Goal: Information Seeking & Learning: Check status

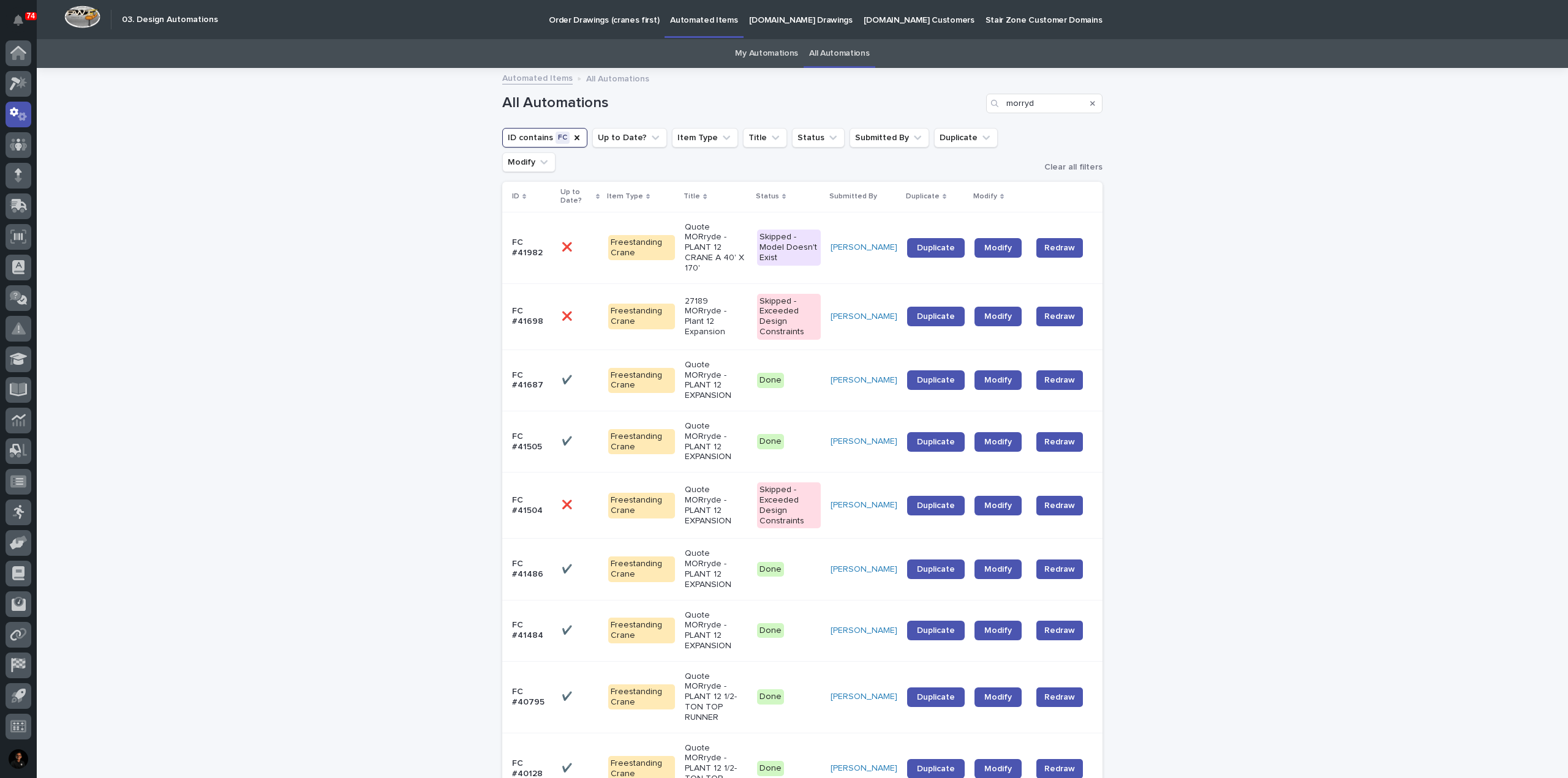
drag, startPoint x: 694, startPoint y: 266, endPoint x: 390, endPoint y: 313, distance: 307.6
drag, startPoint x: 704, startPoint y: 333, endPoint x: 563, endPoint y: 325, distance: 141.2
click at [563, 373] on p "✔️" at bounding box center [568, 379] width 13 height 13
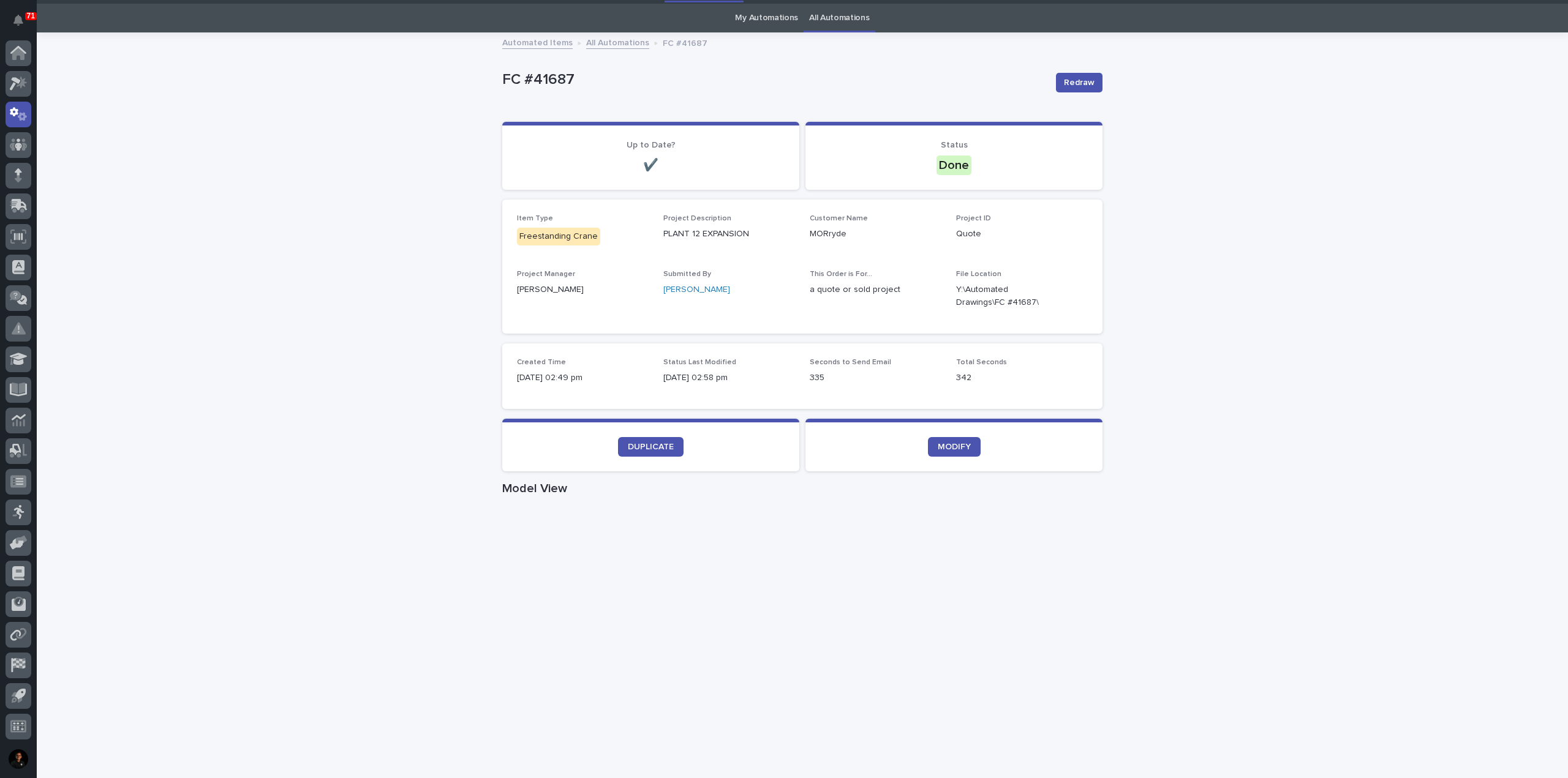
scroll to position [184, 0]
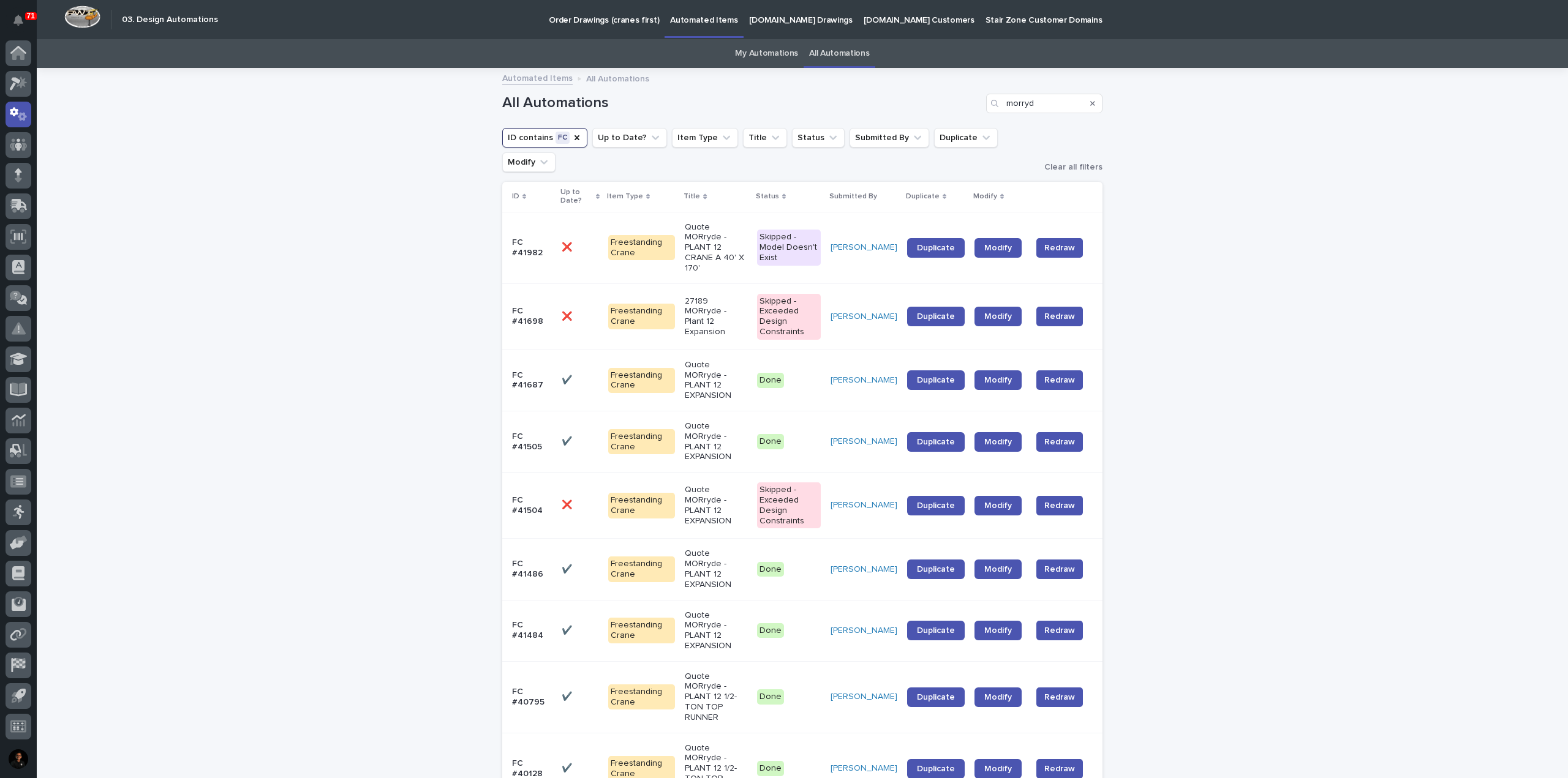
click at [588, 312] on p at bounding box center [580, 317] width 37 height 10
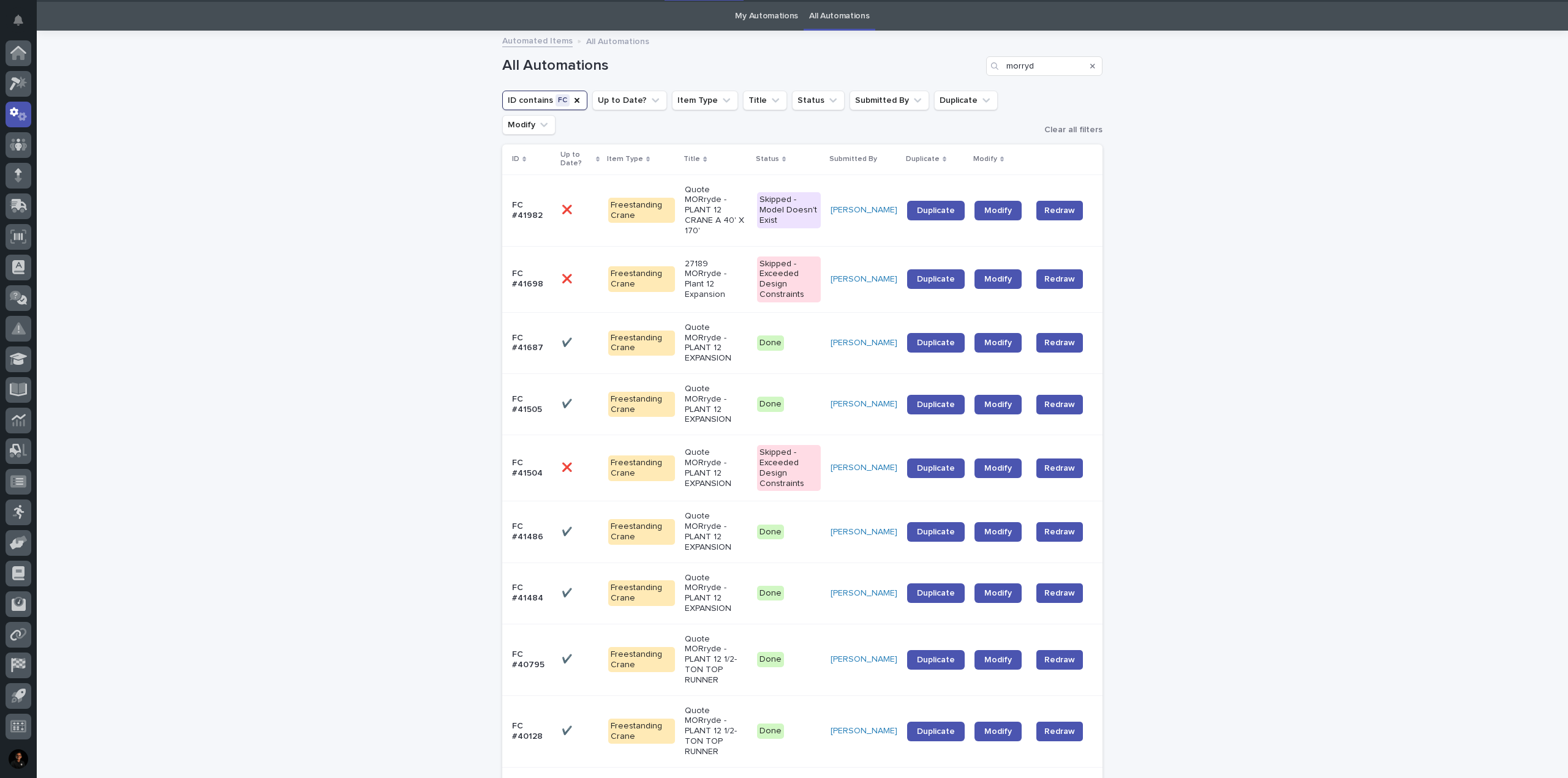
scroll to position [39, 0]
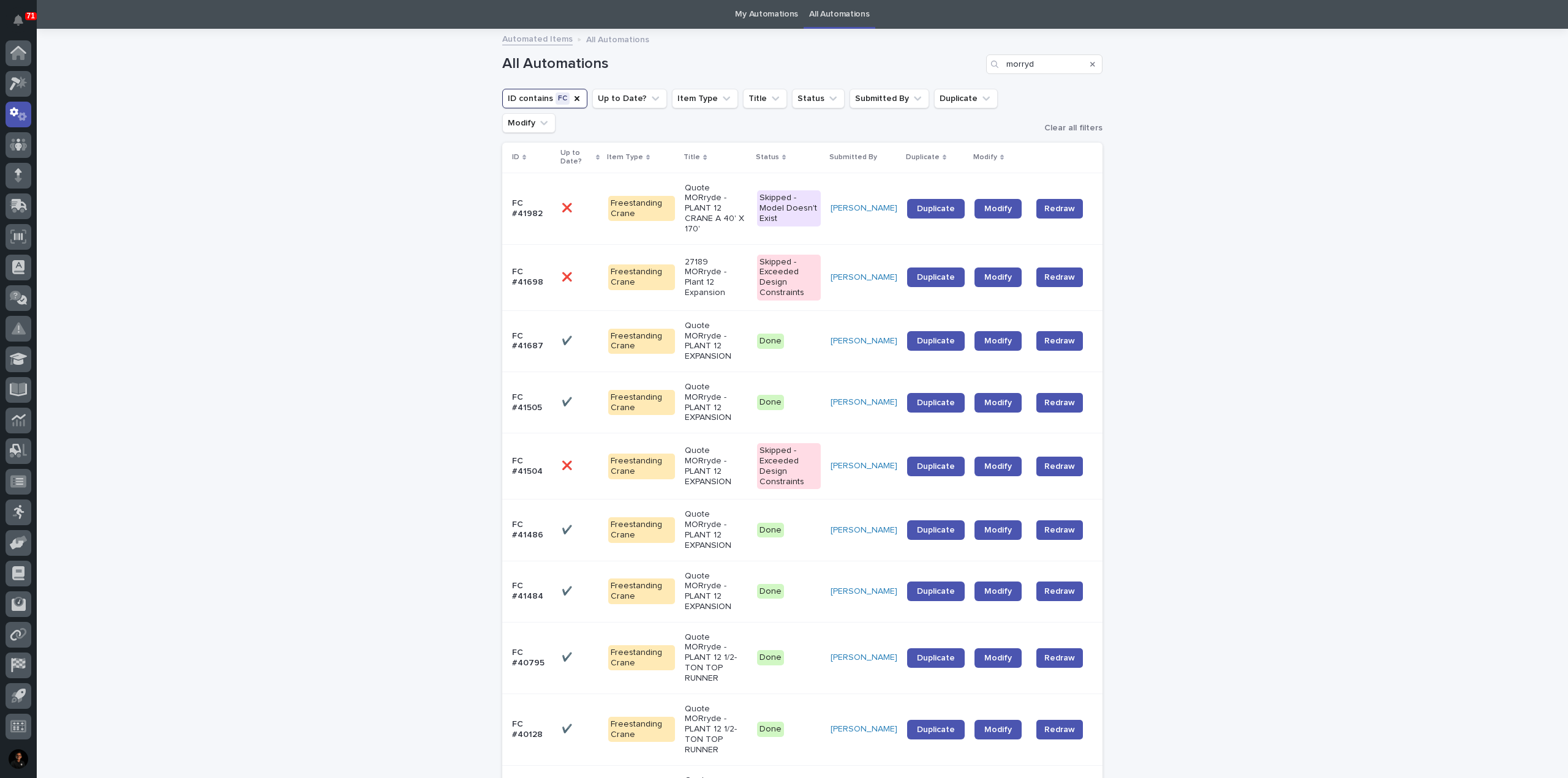
click at [579, 203] on p at bounding box center [580, 209] width 37 height 10
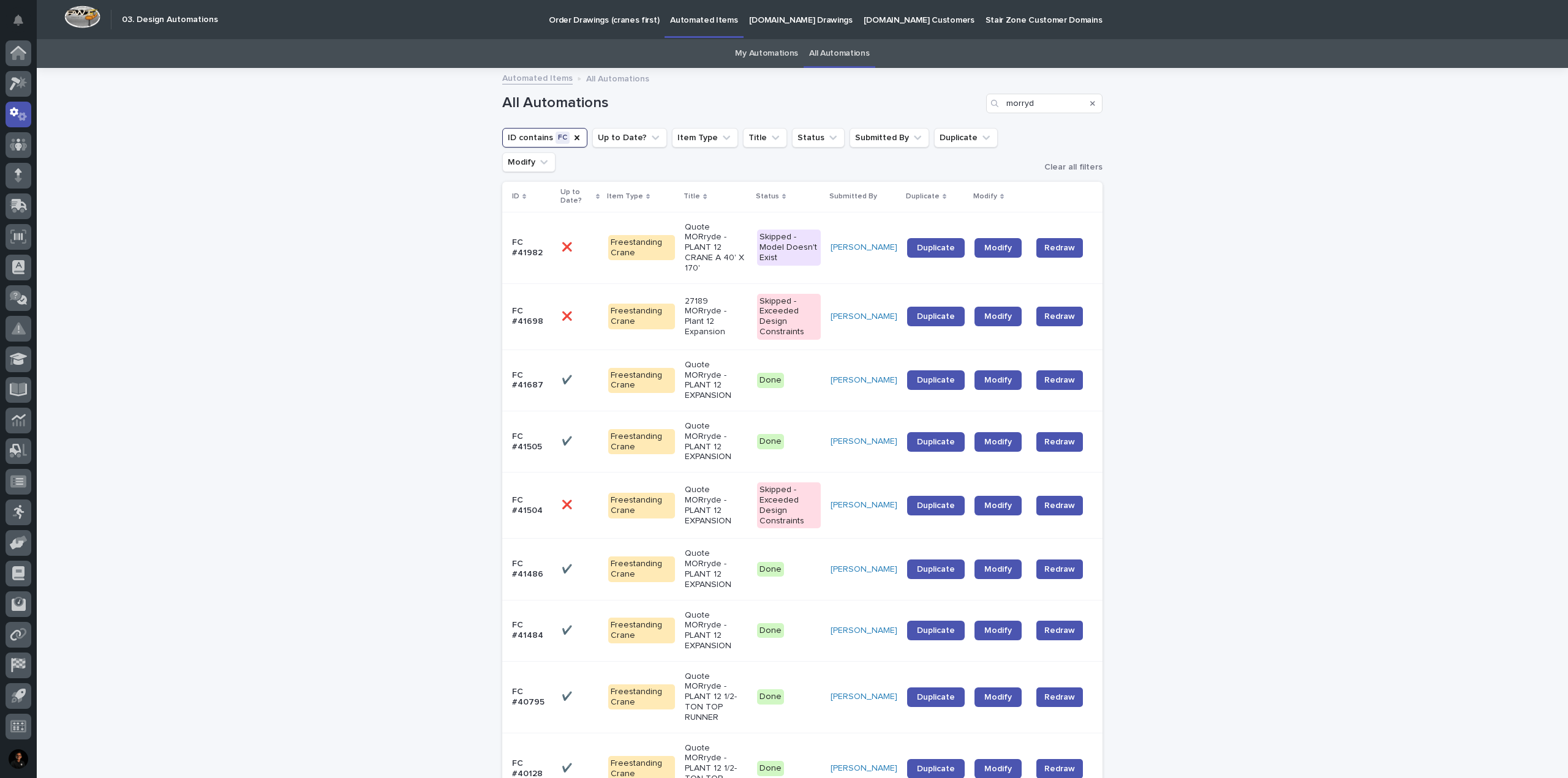
scroll to position [39, 0]
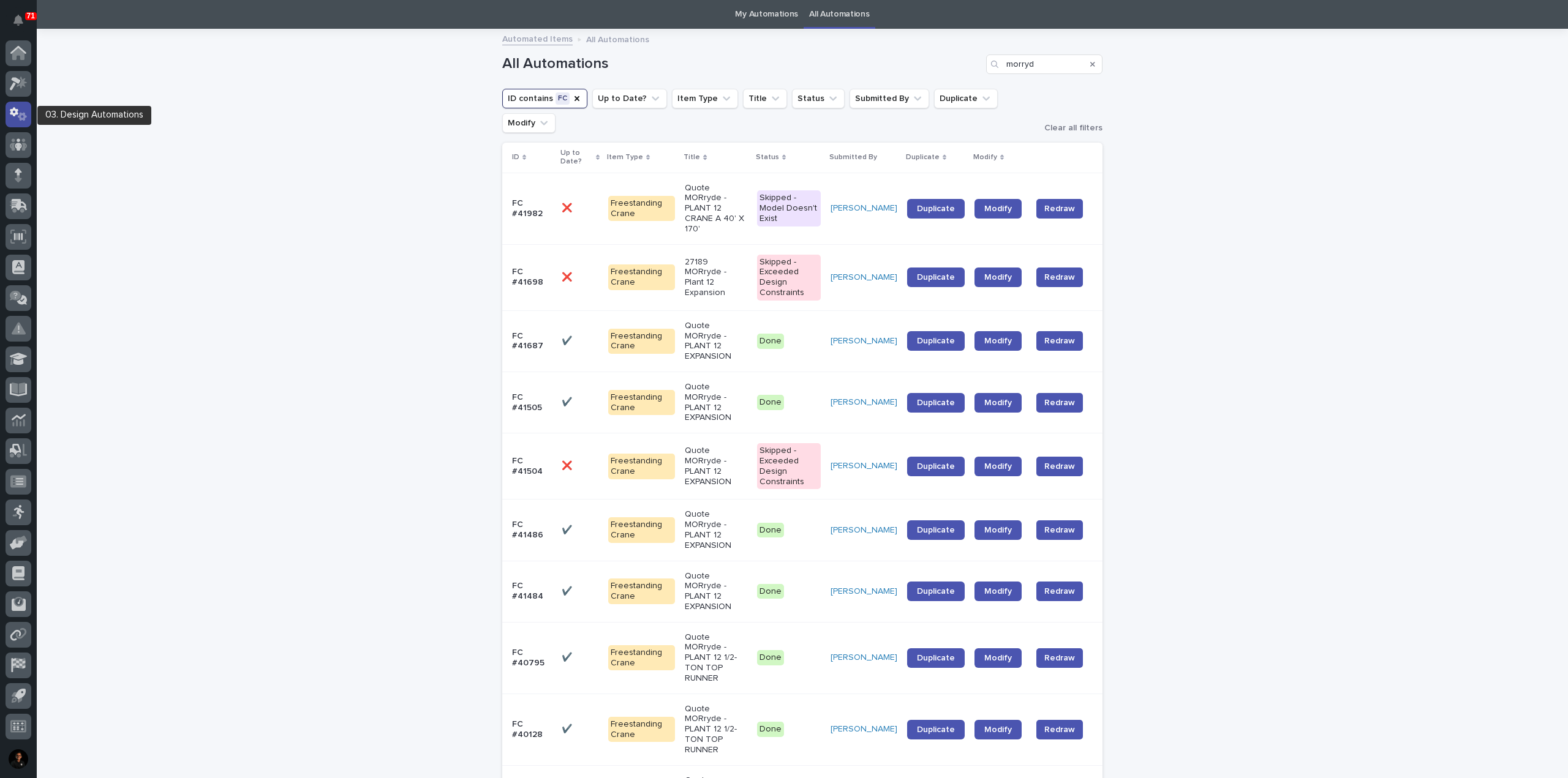
click at [27, 109] on icon at bounding box center [18, 114] width 18 height 14
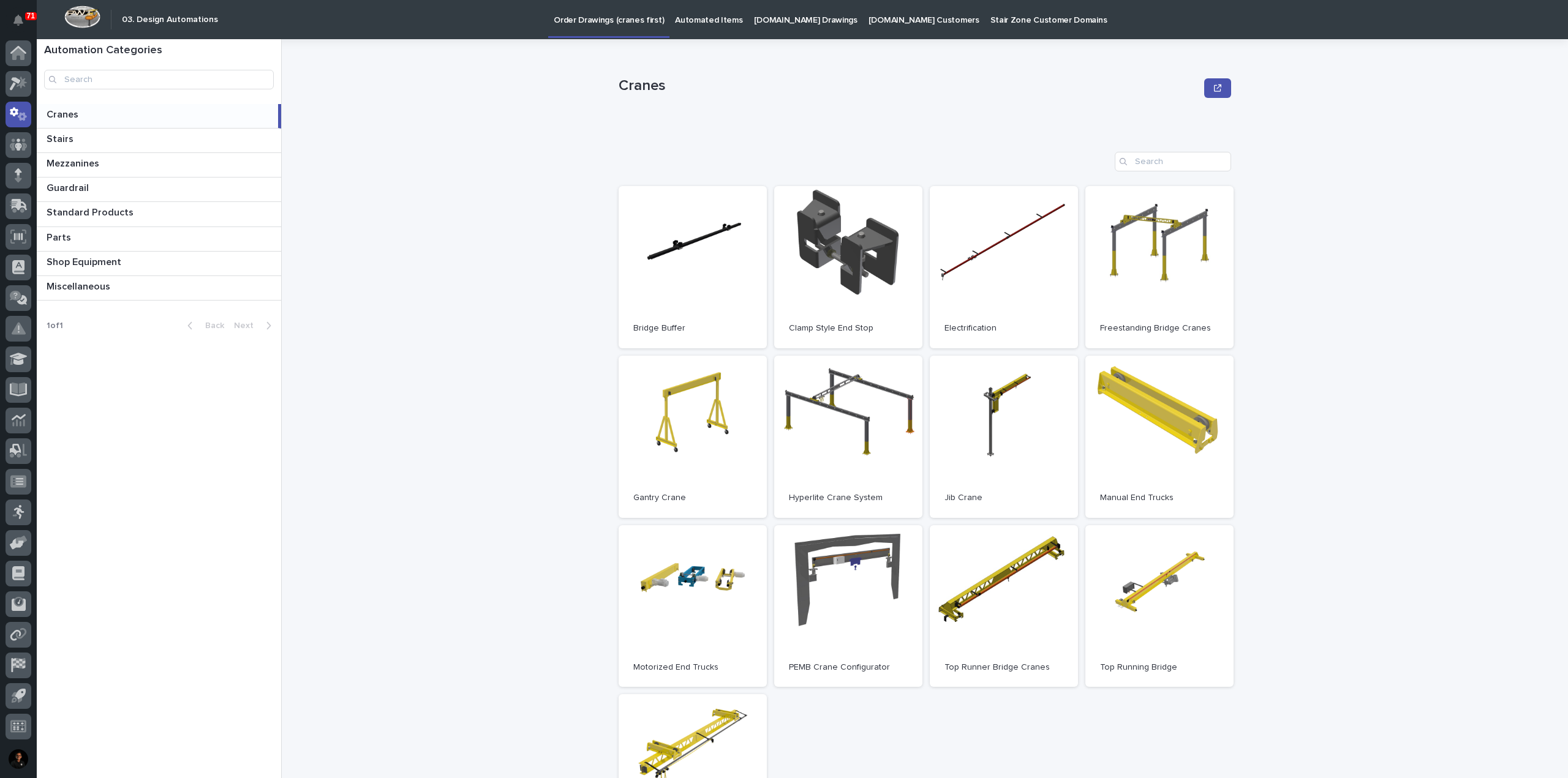
click at [149, 119] on p at bounding box center [159, 115] width 227 height 12
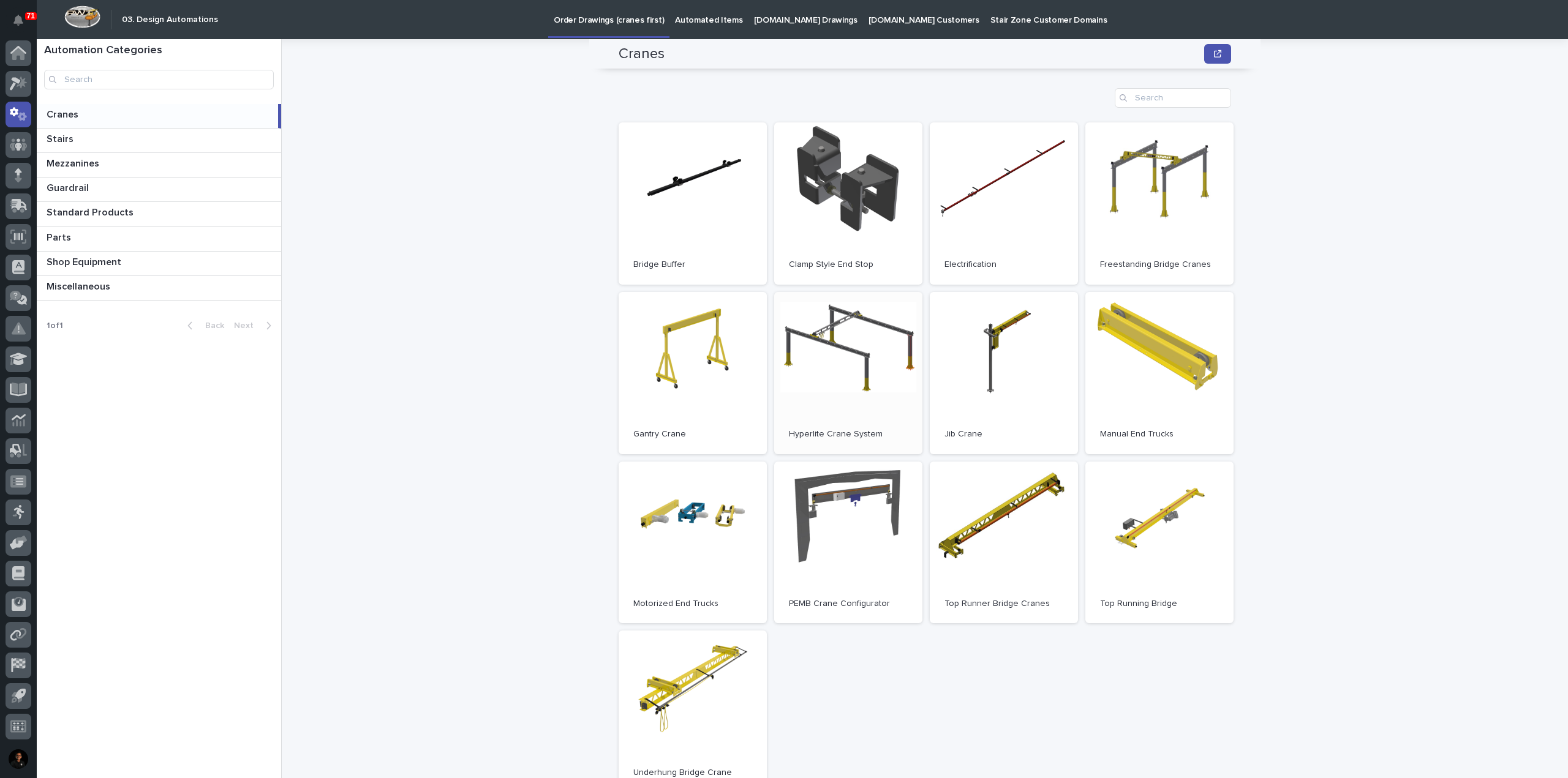
scroll to position [61, 0]
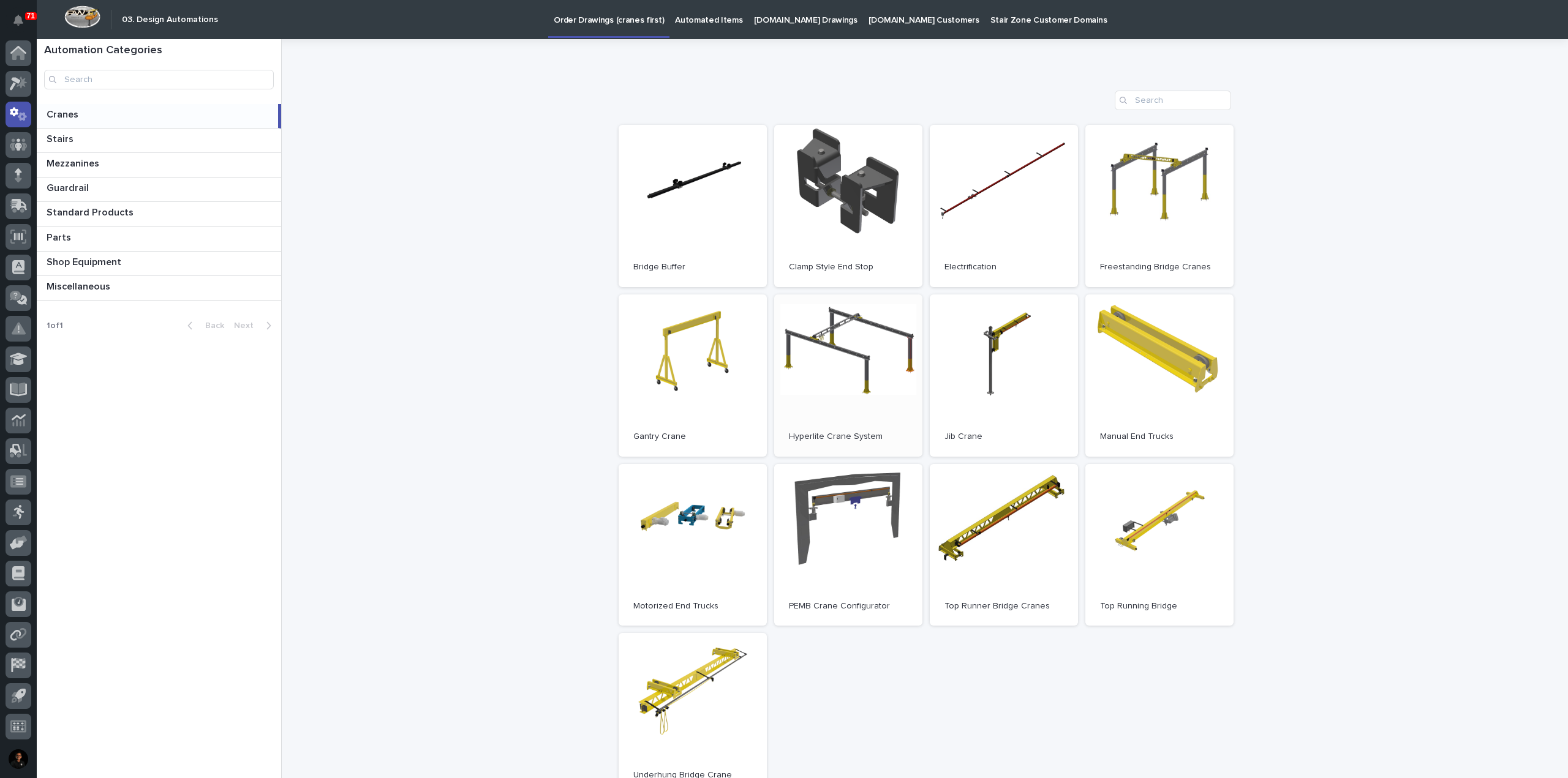
click at [852, 352] on link "Open" at bounding box center [848, 376] width 148 height 162
click at [1144, 221] on link "Open" at bounding box center [1159, 206] width 148 height 162
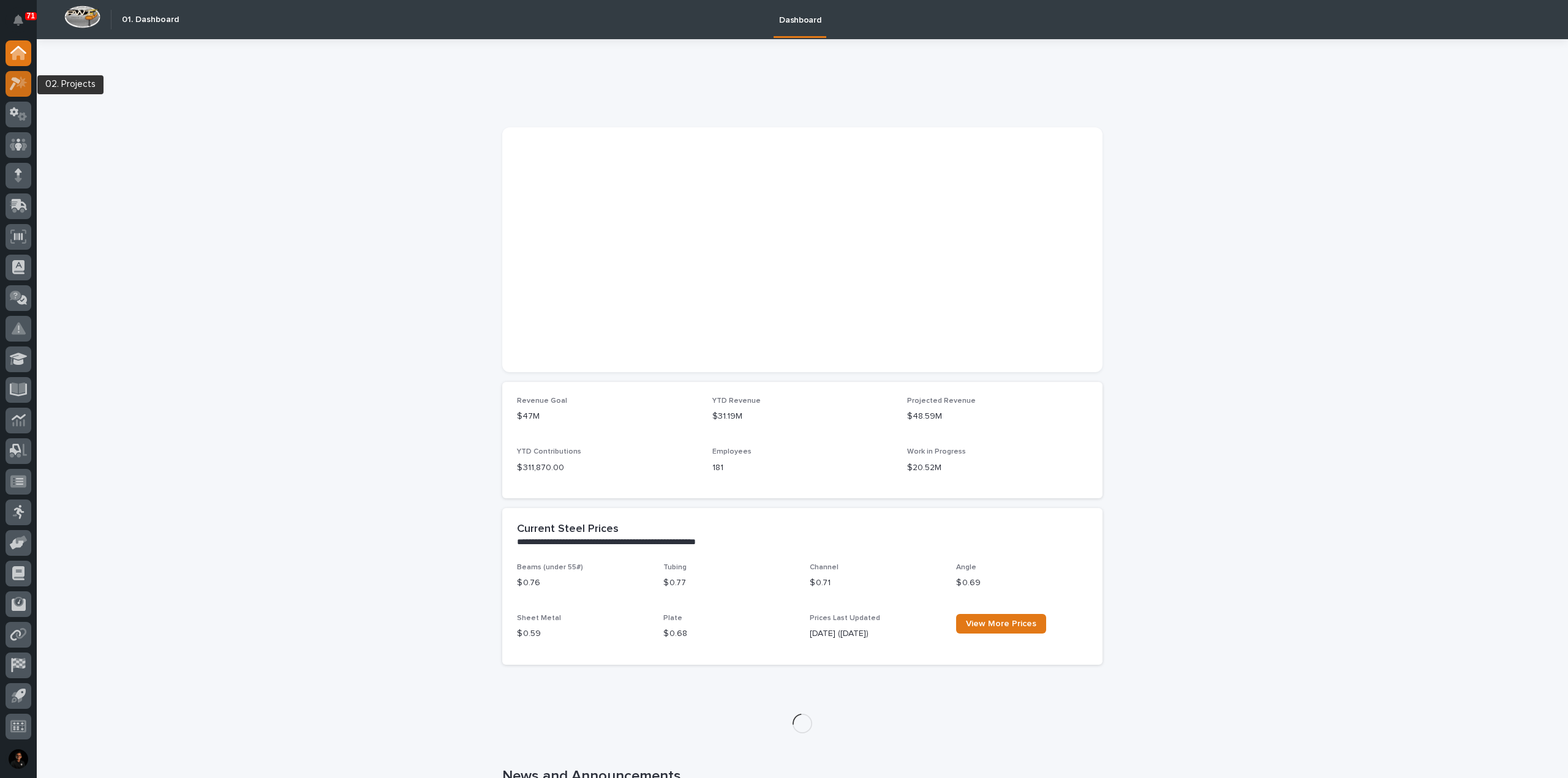
click at [22, 79] on icon at bounding box center [22, 82] width 10 height 12
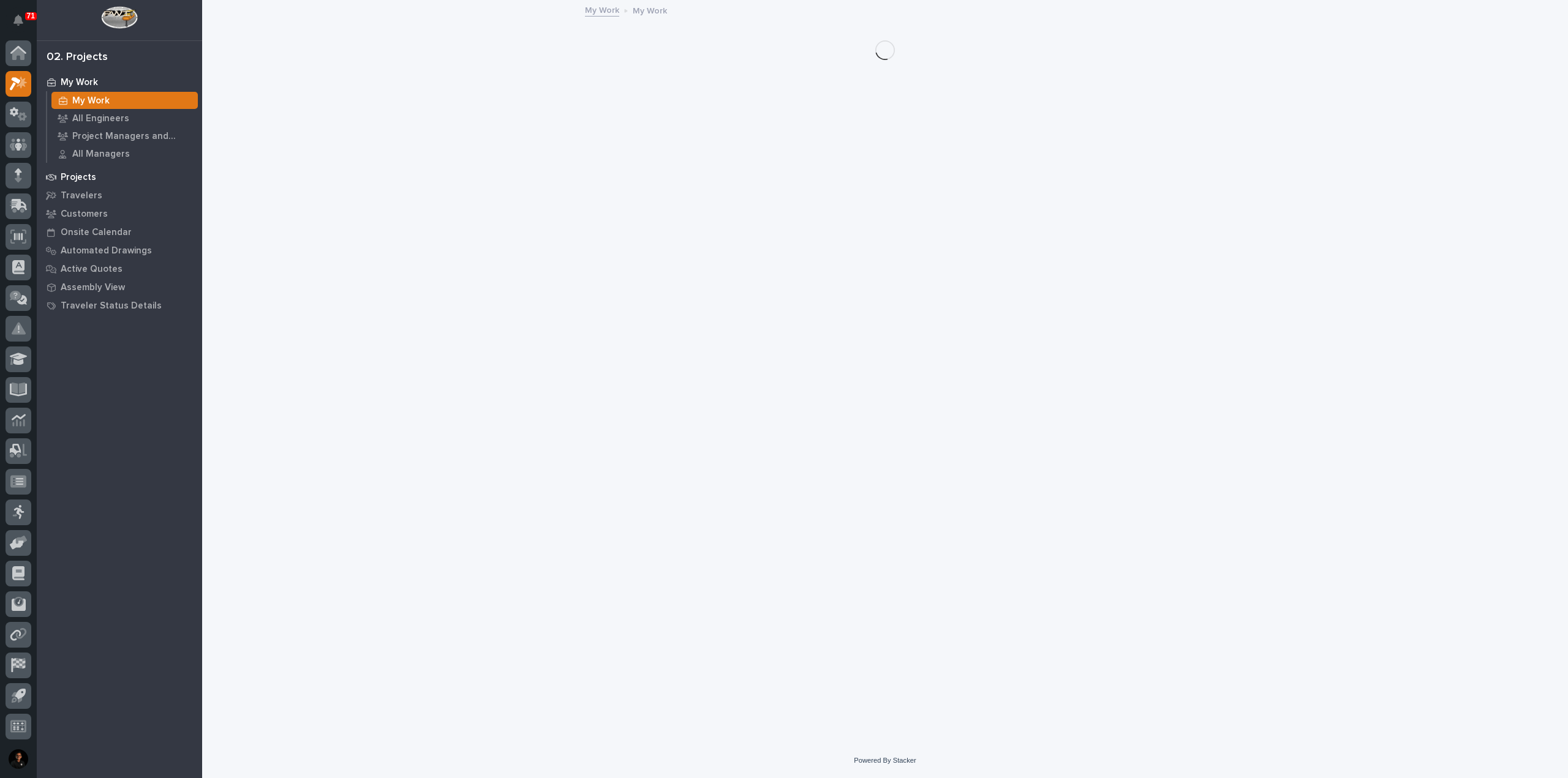
click at [78, 177] on p "Projects" at bounding box center [78, 177] width 35 height 11
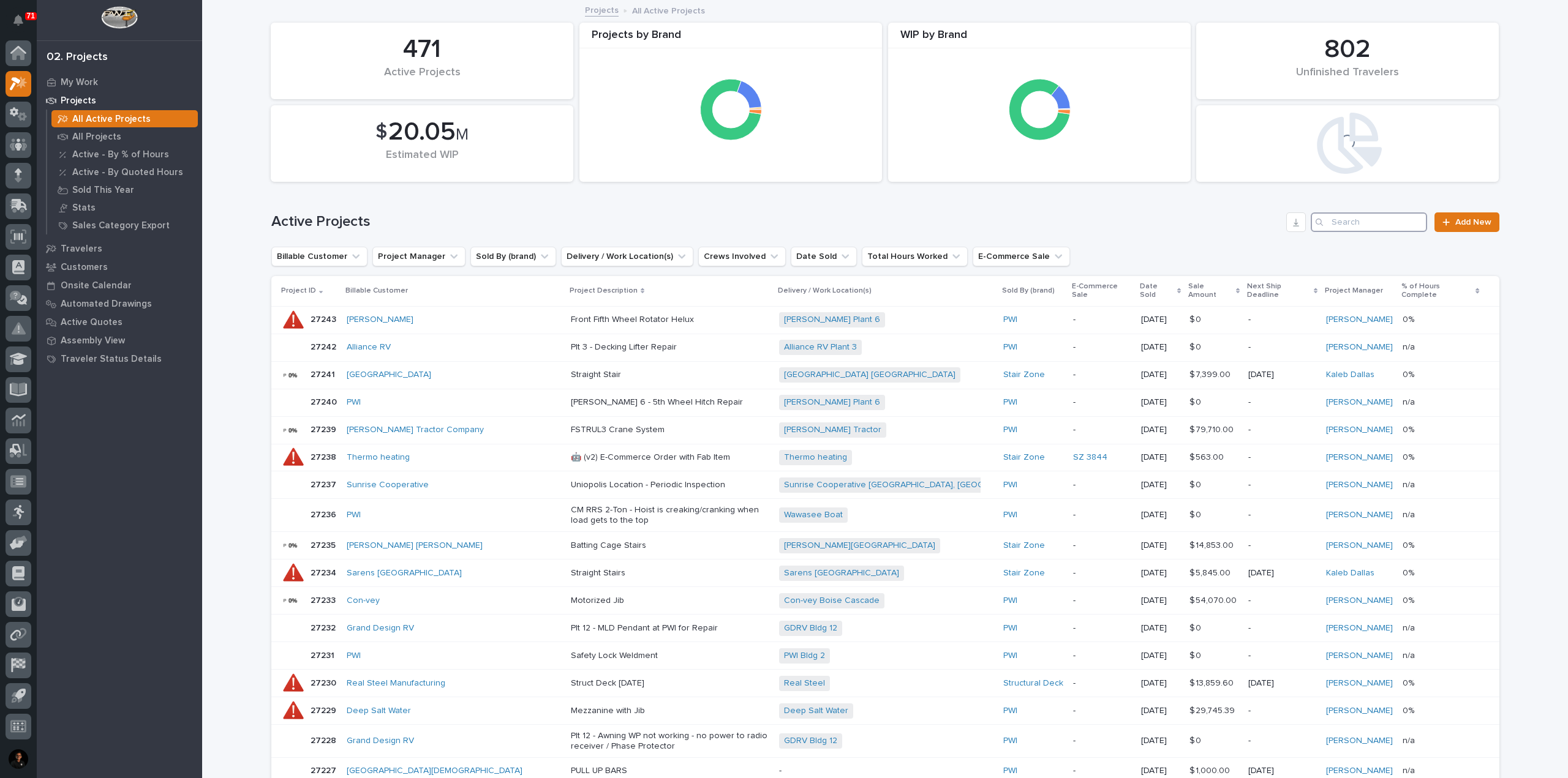
click at [1341, 226] on input "Search" at bounding box center [1368, 222] width 116 height 20
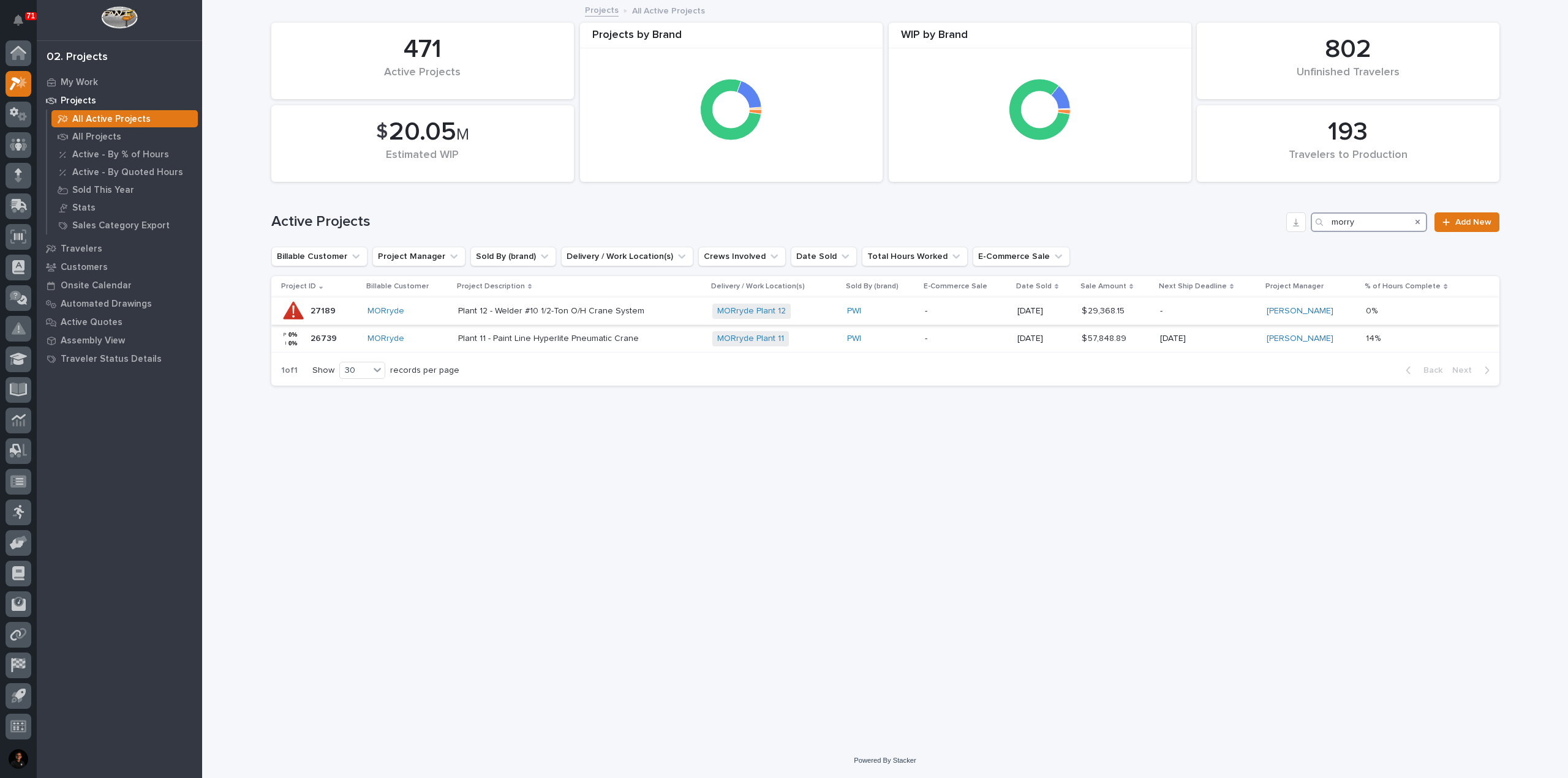
type input "morry"
click at [426, 308] on div "MORryde" at bounding box center [408, 311] width 81 height 10
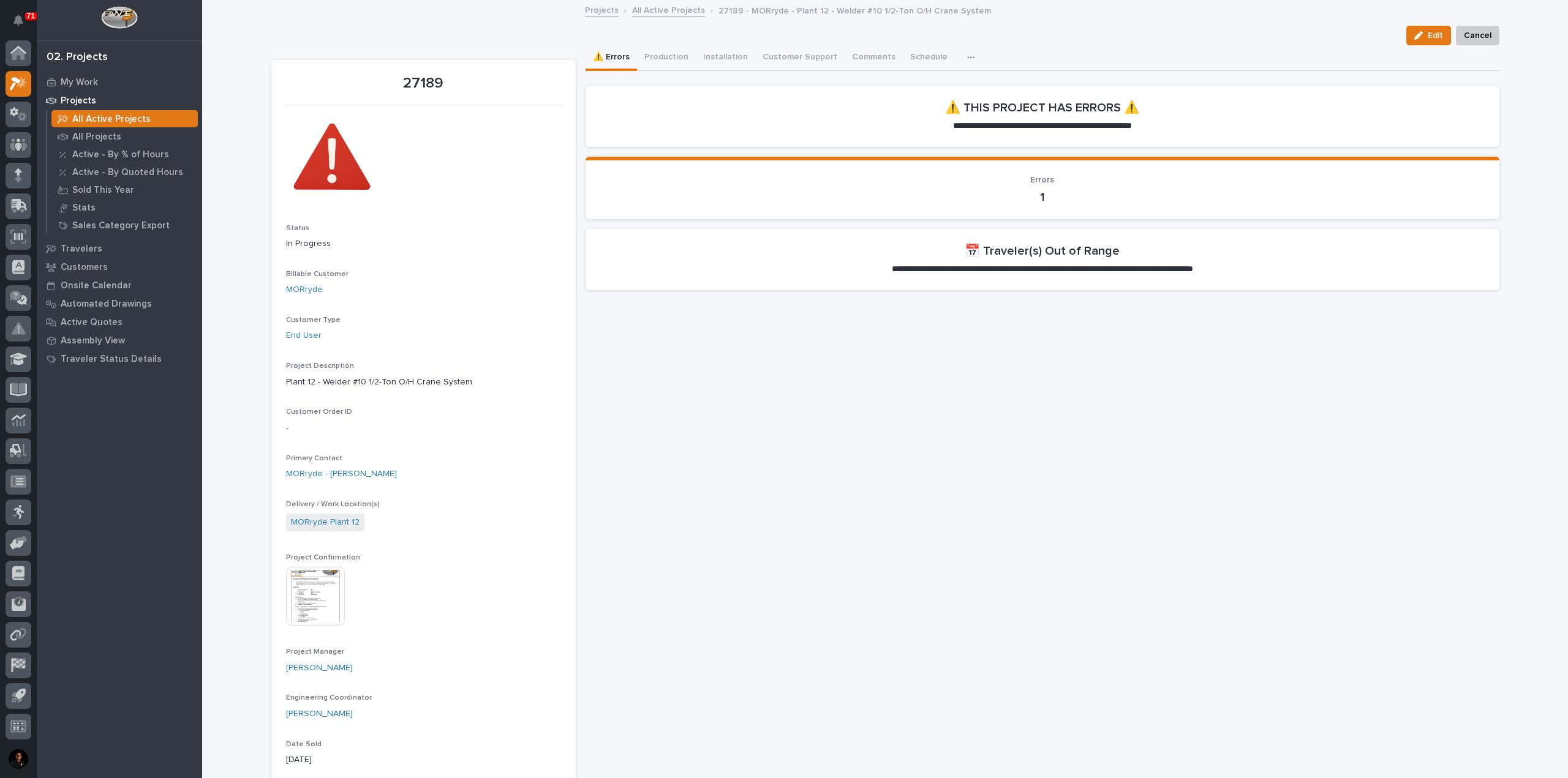
click at [308, 596] on img at bounding box center [315, 596] width 59 height 59
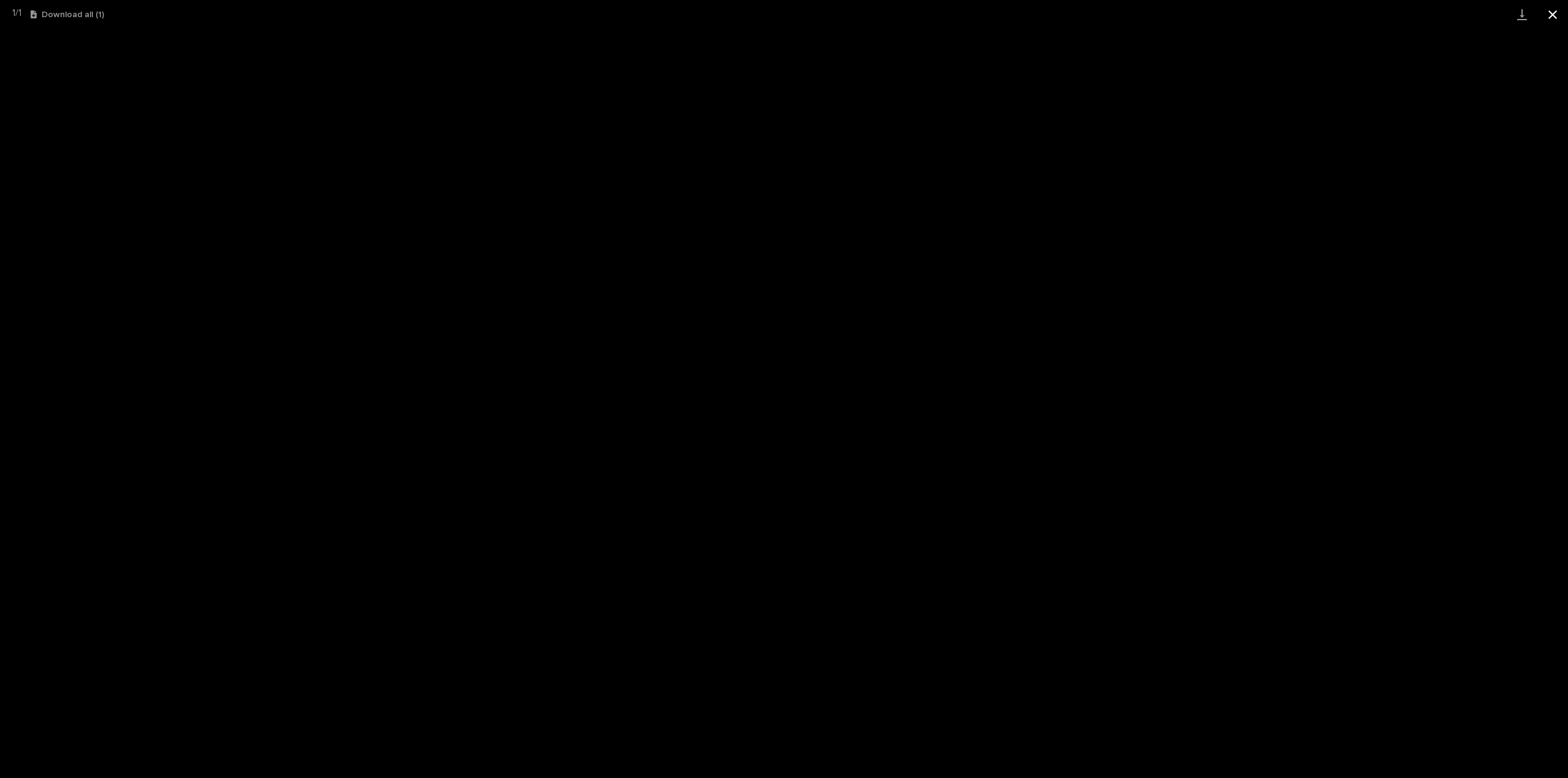
click at [1559, 13] on button "Close gallery" at bounding box center [1552, 14] width 31 height 28
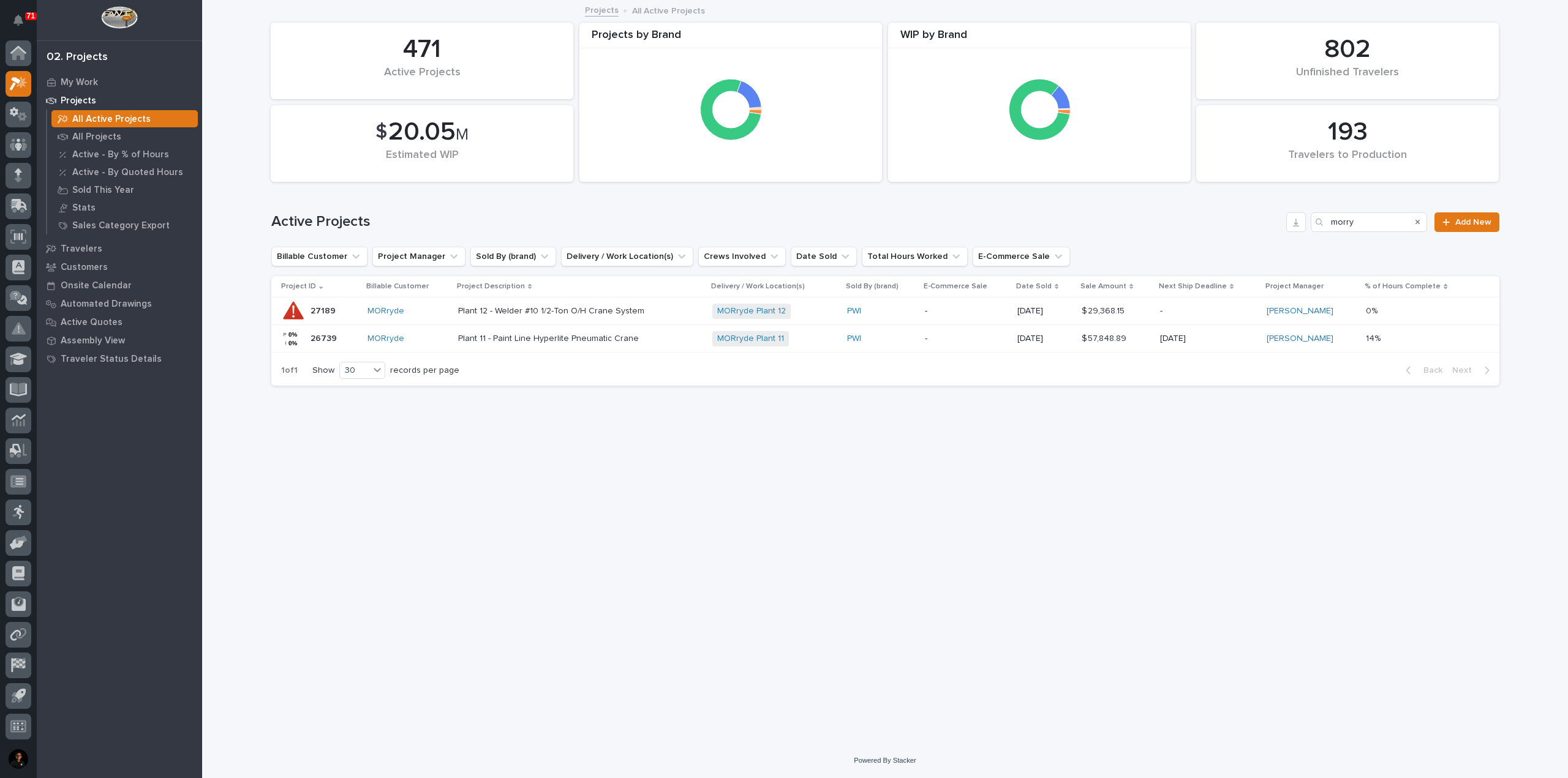
click at [437, 342] on div "MORryde" at bounding box center [408, 339] width 81 height 10
